Goal: Information Seeking & Learning: Learn about a topic

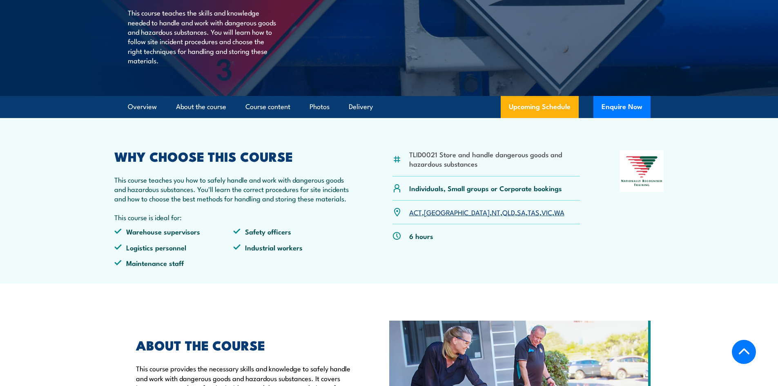
click at [554, 217] on link "WA" at bounding box center [559, 212] width 10 height 10
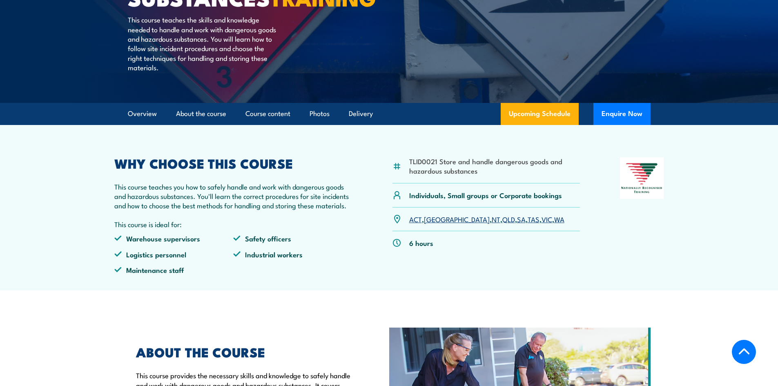
scroll to position [183, 0]
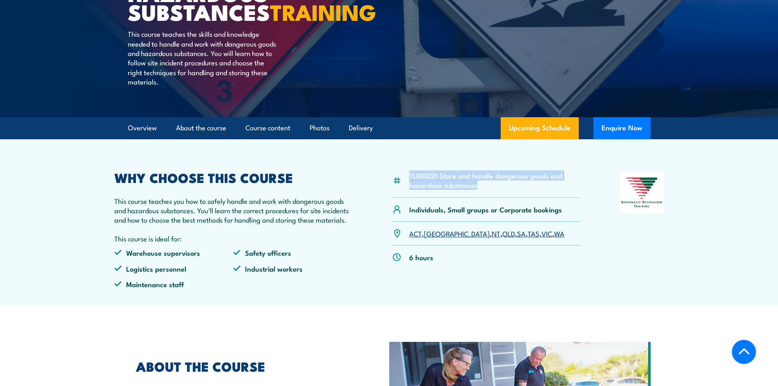
drag, startPoint x: 409, startPoint y: 196, endPoint x: 499, endPoint y: 205, distance: 90.3
click at [499, 190] on li "TLID0021 Store and handle dangerous goods and hazardous substances" at bounding box center [494, 180] width 171 height 19
click at [312, 183] on h2 "WHY CHOOSE THIS COURSE" at bounding box center [233, 177] width 239 height 11
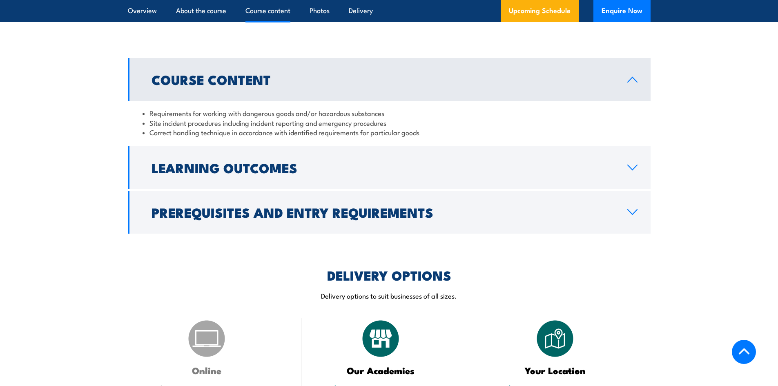
scroll to position [776, 0]
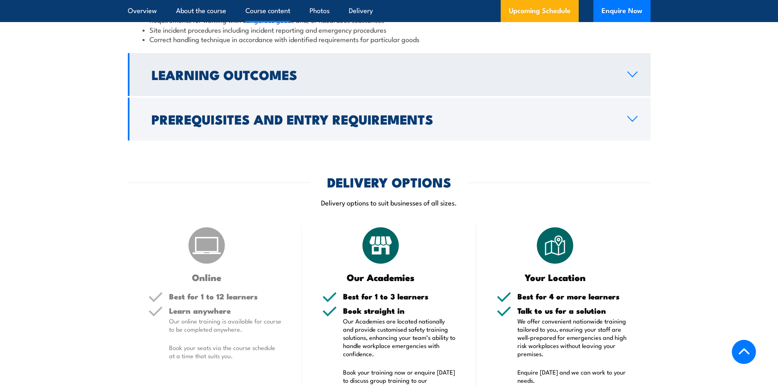
click at [209, 80] on h2 "Learning Outcomes" at bounding box center [383, 74] width 463 height 11
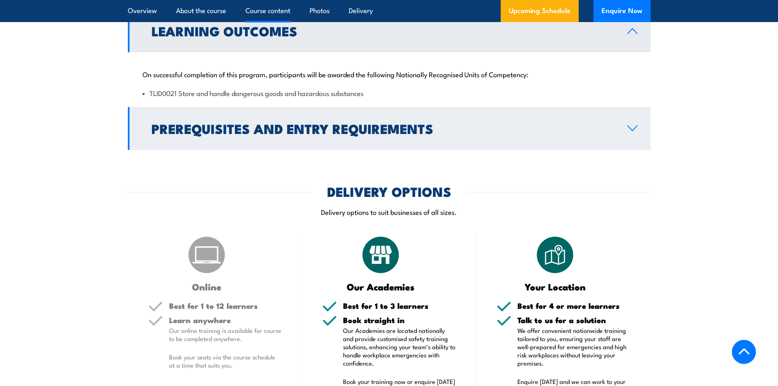
click at [209, 134] on h2 "Prerequisites and Entry Requirements" at bounding box center [383, 128] width 463 height 11
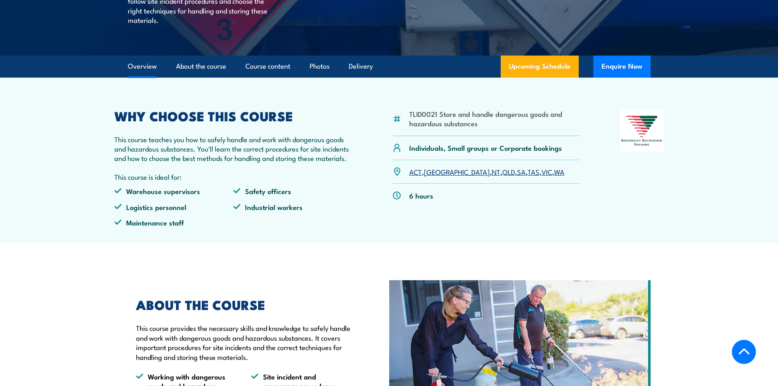
scroll to position [245, 0]
drag, startPoint x: 116, startPoint y: 182, endPoint x: 211, endPoint y: 176, distance: 94.5
click at [211, 176] on div "WHY CHOOSE THIS COURSE This course teaches you how to safely handle and work wi…" at bounding box center [233, 171] width 239 height 124
click at [239, 163] on p "This course teaches you how to safely handle and work with dangerous goods and …" at bounding box center [233, 148] width 239 height 29
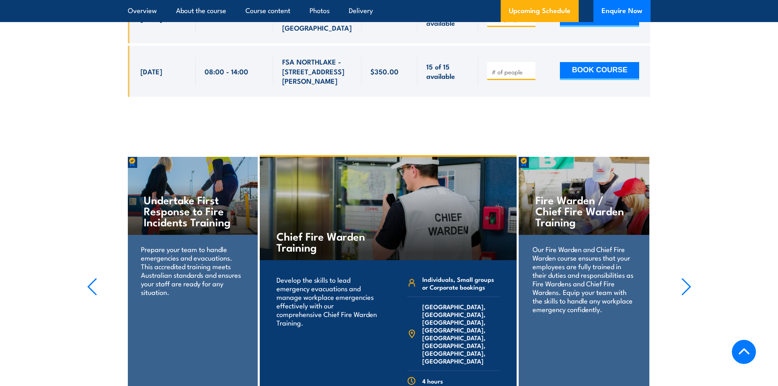
scroll to position [1552, 0]
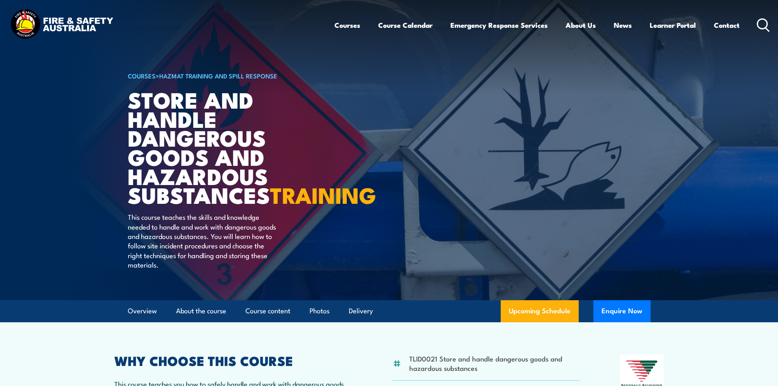
click at [359, 190] on article "COURSES > HAZMAT Training and Spill Response Store And Handle Dangerous Goods a…" at bounding box center [389, 150] width 523 height 300
